Goal: Transaction & Acquisition: Purchase product/service

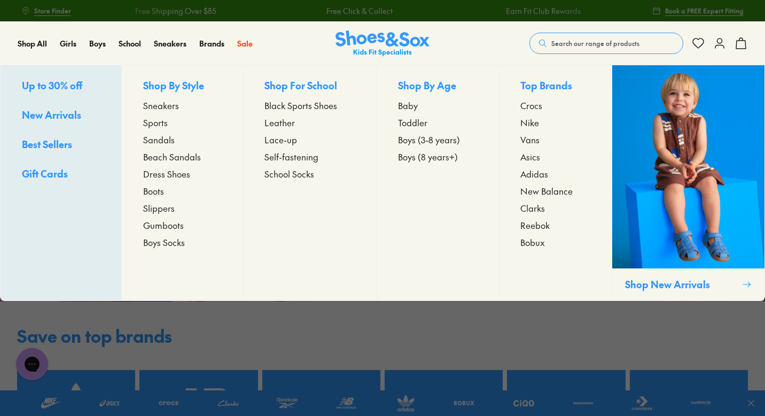
click at [165, 104] on span "Sneakers" at bounding box center [161, 105] width 36 height 13
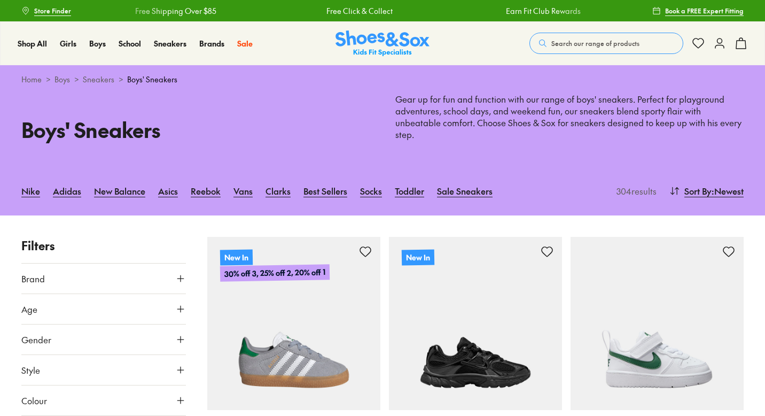
scroll to position [22, 0]
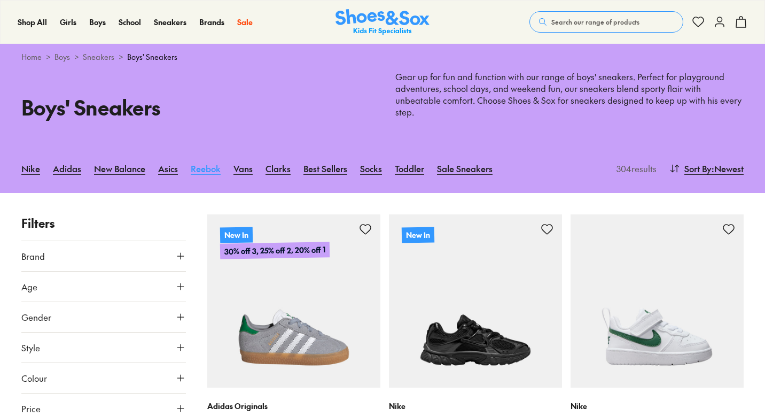
click at [207, 166] on link "Reebok" at bounding box center [206, 169] width 30 height 24
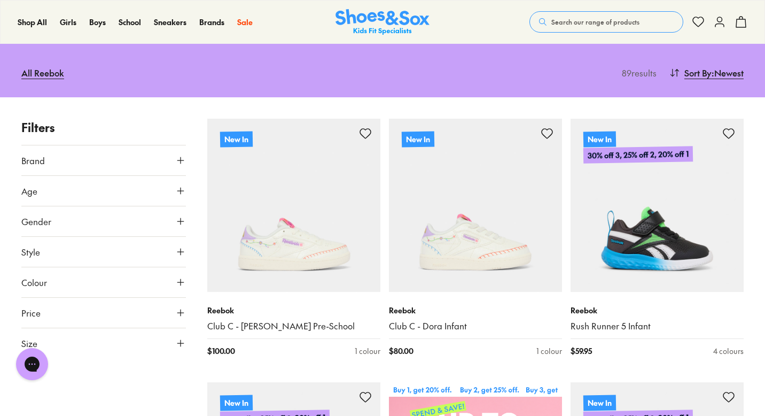
click at [177, 213] on button "Gender" at bounding box center [103, 221] width 165 height 30
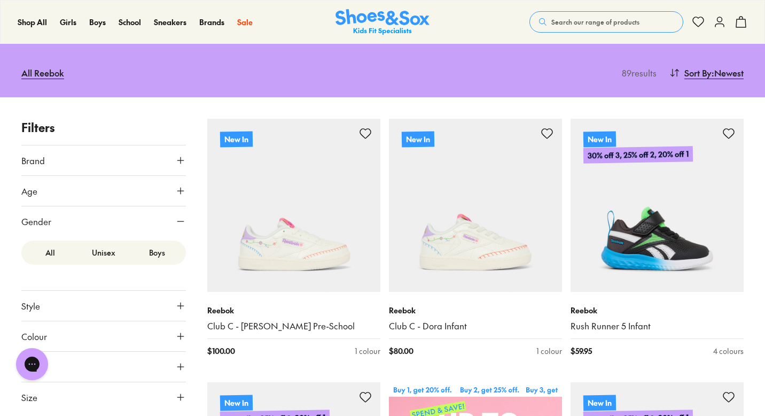
click at [157, 249] on label "Boys" at bounding box center [156, 253] width 53 height 20
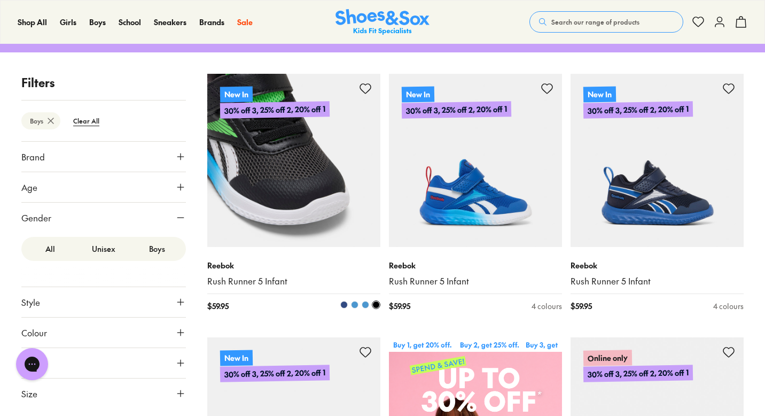
scroll to position [143, 0]
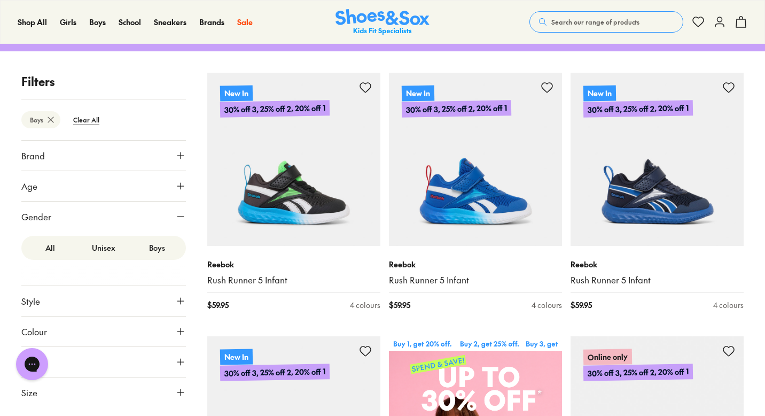
click at [183, 213] on icon at bounding box center [180, 216] width 11 height 11
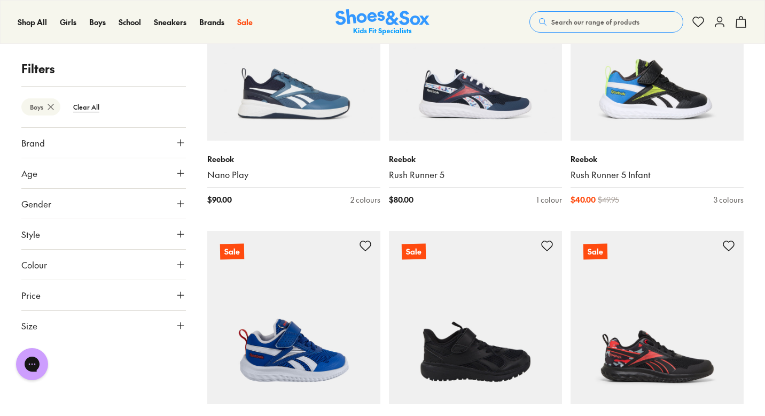
scroll to position [2145, 0]
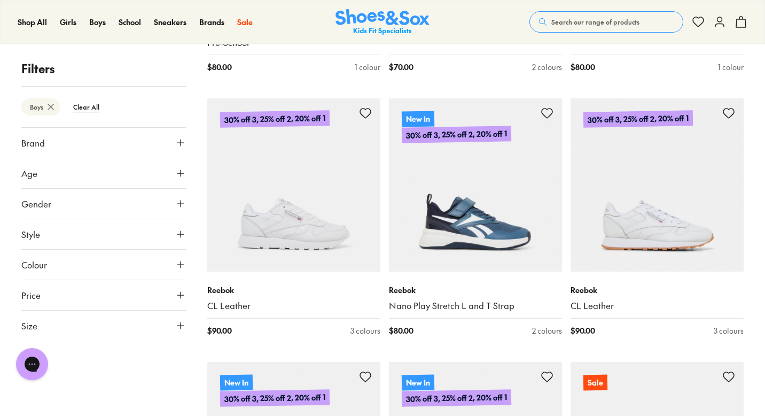
scroll to position [1656, 0]
